Goal: Navigation & Orientation: Find specific page/section

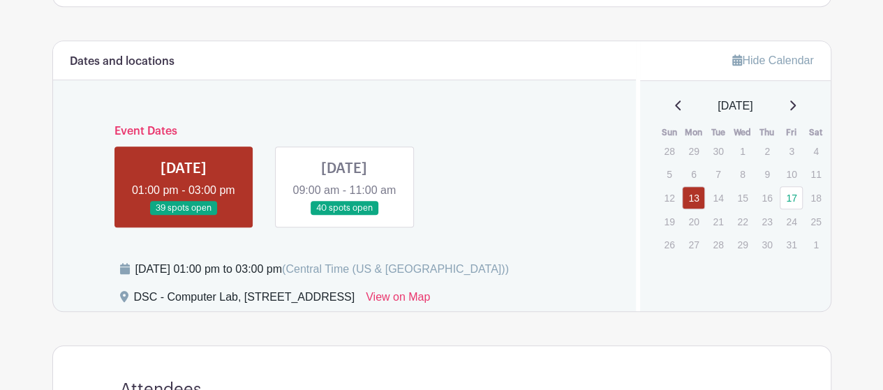
scroll to position [735, 0]
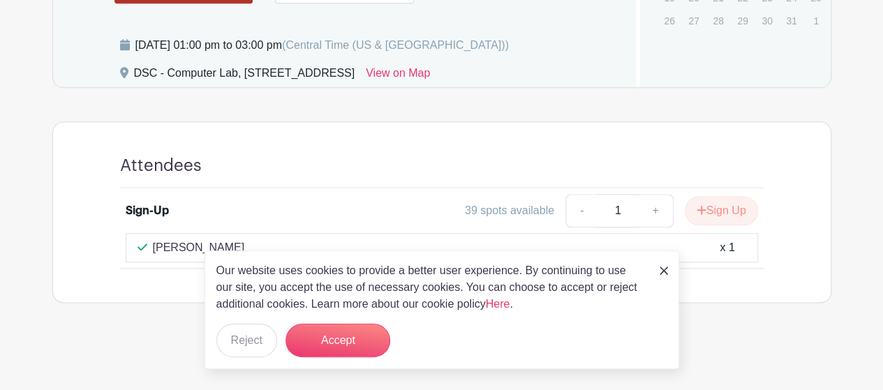
click at [658, 274] on div "Our website uses cookies to provide a better user experience. By continuing to …" at bounding box center [441, 309] width 474 height 119
click at [663, 267] on img at bounding box center [663, 271] width 8 height 8
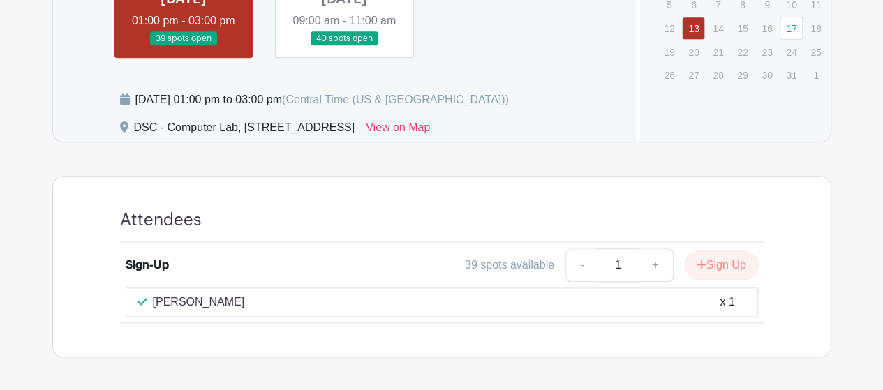
scroll to position [596, 0]
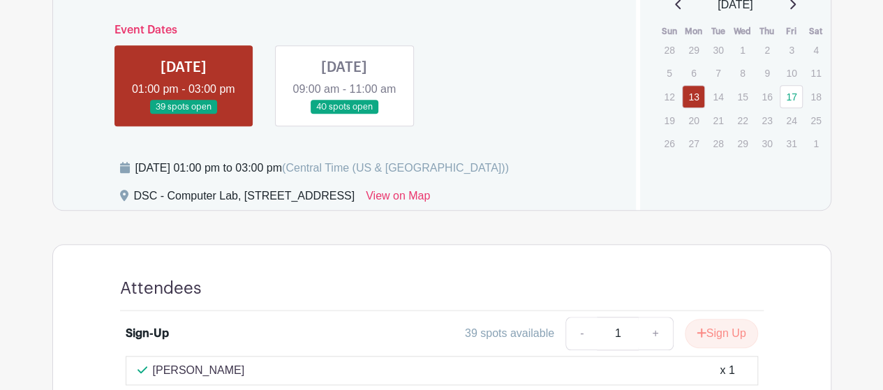
click at [344, 114] on link at bounding box center [344, 114] width 0 height 0
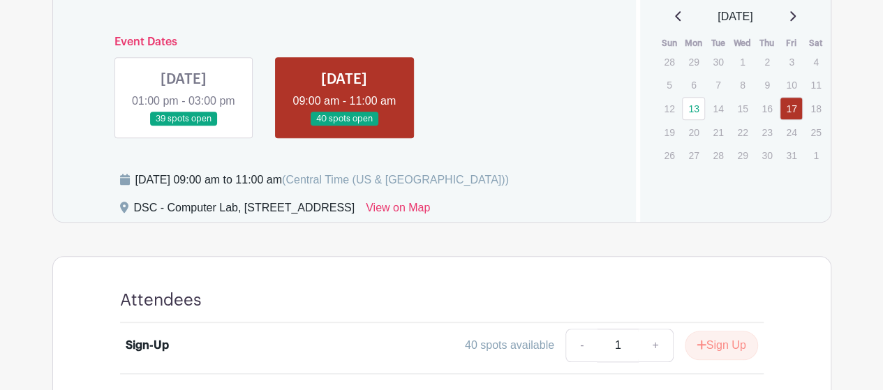
scroll to position [497, 0]
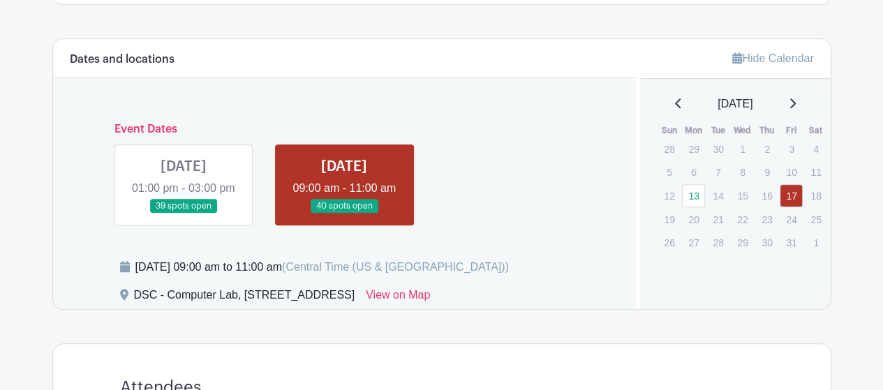
click at [184, 214] on link at bounding box center [184, 214] width 0 height 0
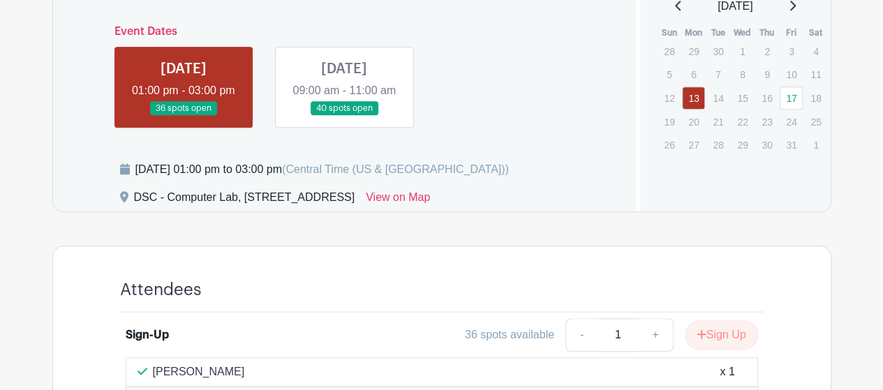
scroll to position [488, 0]
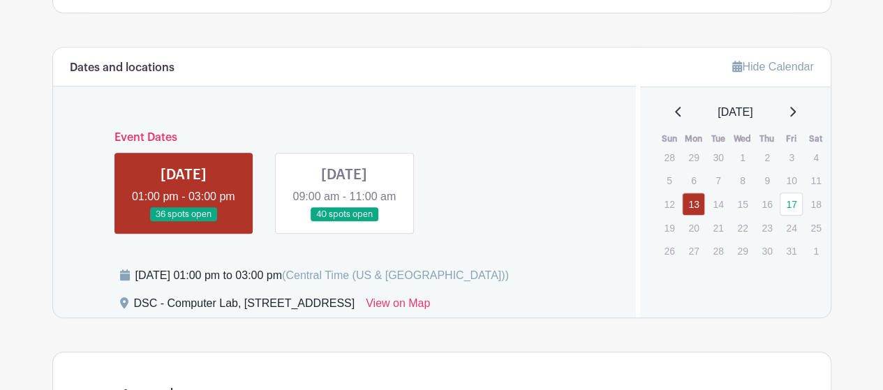
click at [344, 222] on link at bounding box center [344, 222] width 0 height 0
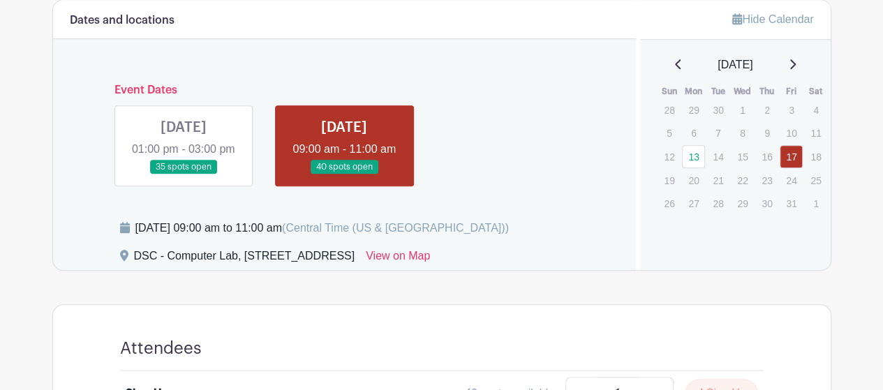
scroll to position [497, 0]
